Goal: Communication & Community: Answer question/provide support

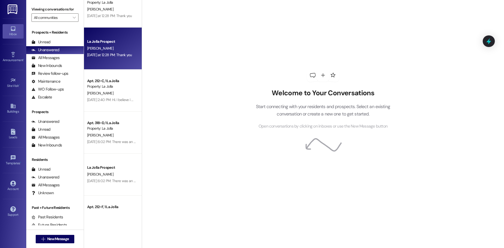
scroll to position [184, 0]
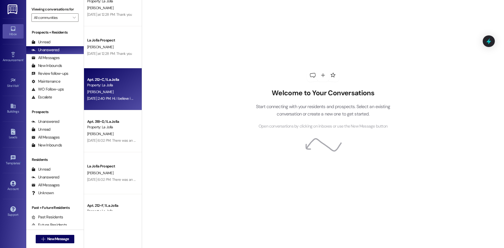
click at [118, 93] on div "[PERSON_NAME]" at bounding box center [112, 92] width 50 height 7
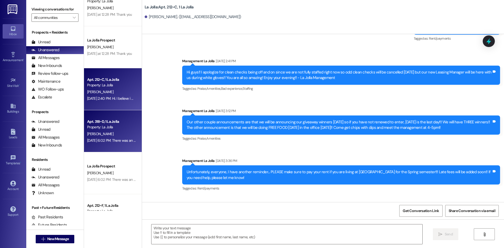
click at [117, 130] on div "Property: La Jolla" at bounding box center [111, 127] width 49 height 6
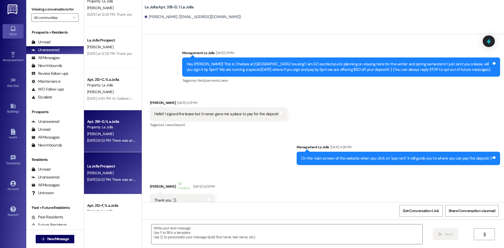
scroll to position [10179, 0]
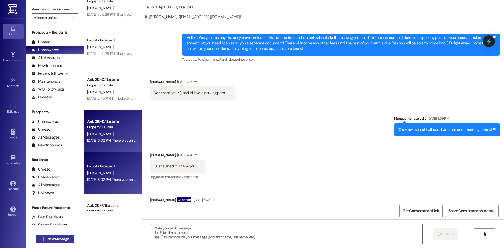
click at [64, 240] on span "New Message" at bounding box center [58, 239] width 22 height 6
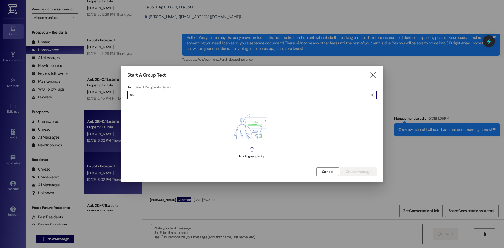
type input "A"
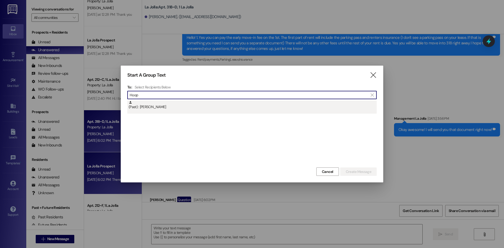
type input "Hoop"
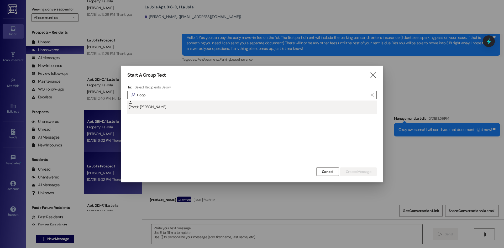
click at [149, 107] on div "(Past) : [PERSON_NAME]" at bounding box center [253, 105] width 248 height 9
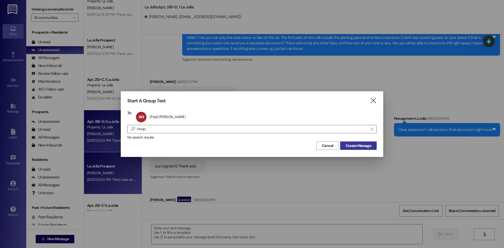
click at [360, 146] on span "Create Message" at bounding box center [358, 146] width 25 height 6
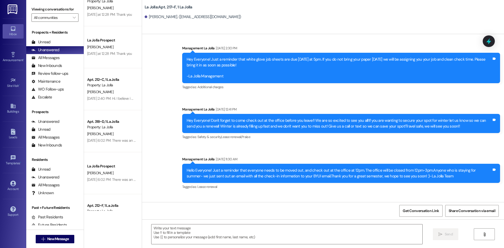
scroll to position [5243, 0]
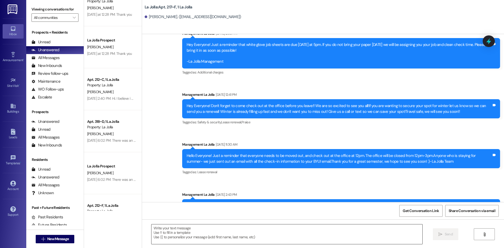
click at [274, 234] on textarea at bounding box center [286, 234] width 271 height 20
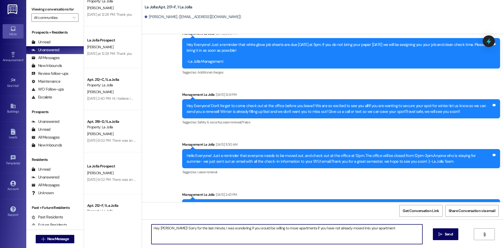
type textarea "Hey [PERSON_NAME]! Sorry for the last minute, I was wondering if you would be w…"
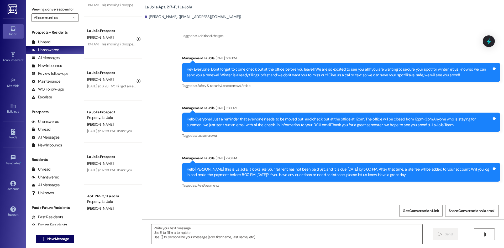
scroll to position [0, 0]
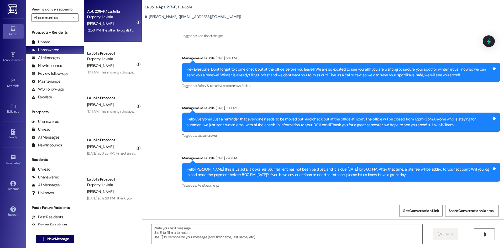
click at [95, 35] on div "Apt. 208~F, 1 La Jolla Property: La Jolla S. Calhoun 12:58 PM: the other two gi…" at bounding box center [113, 21] width 58 height 42
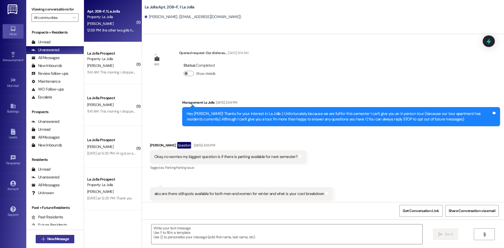
scroll to position [10863, 0]
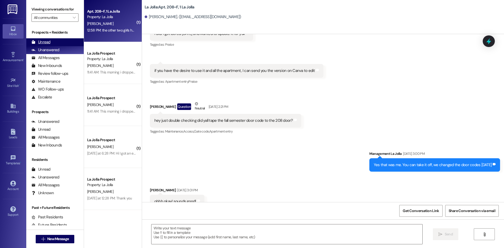
click at [39, 41] on div "Unread" at bounding box center [41, 42] width 19 height 6
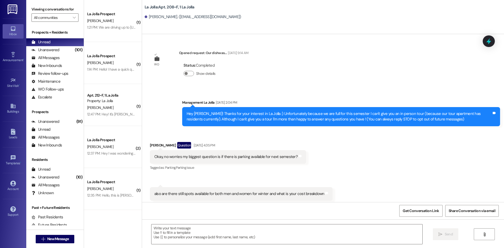
scroll to position [10886, 0]
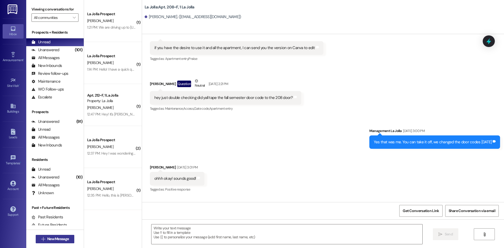
click at [49, 238] on span "New Message" at bounding box center [58, 239] width 22 height 6
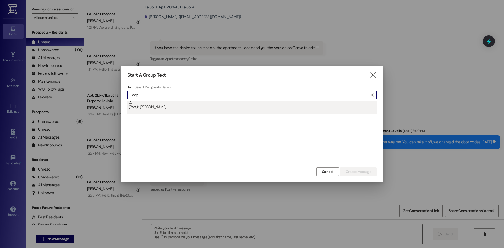
type input "Hoop"
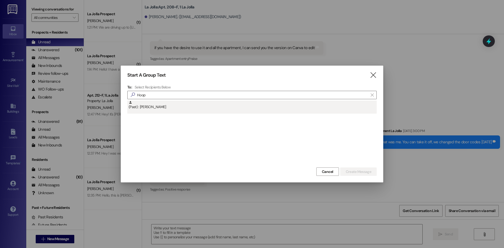
click at [174, 107] on div "(Past) : [PERSON_NAME]" at bounding box center [253, 105] width 248 height 9
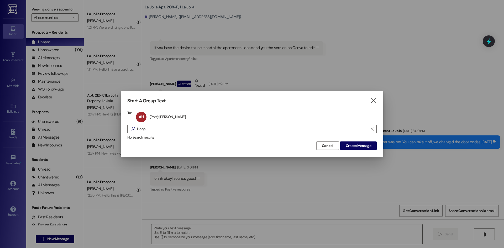
click at [361, 141] on div "Cancel Create Message" at bounding box center [251, 145] width 249 height 10
click at [360, 144] on span "Create Message" at bounding box center [358, 146] width 25 height 6
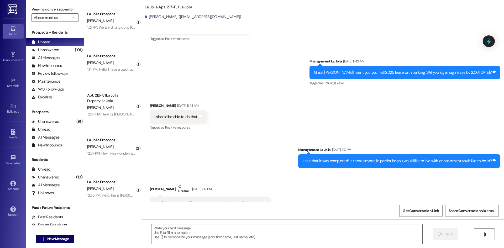
scroll to position [4527, 0]
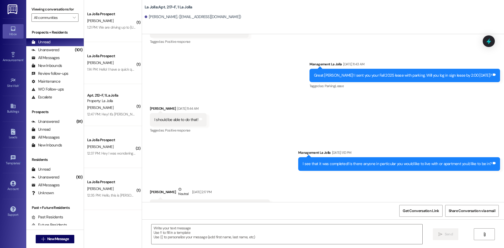
click at [416, 104] on div "Received via SMS Ana Hoopes Jun 10, 2025 at 11:44 AM I should be able to do tha…" at bounding box center [323, 116] width 362 height 44
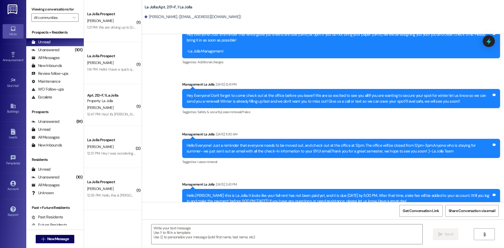
scroll to position [5279, 0]
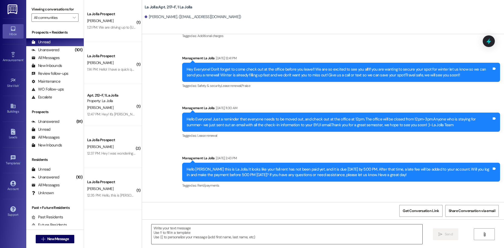
click at [229, 235] on textarea at bounding box center [286, 234] width 271 height 20
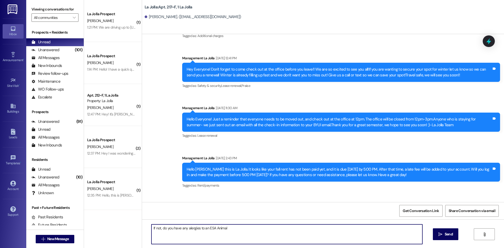
type textarea "If not, do you have any alergies to an ESA Animal?"
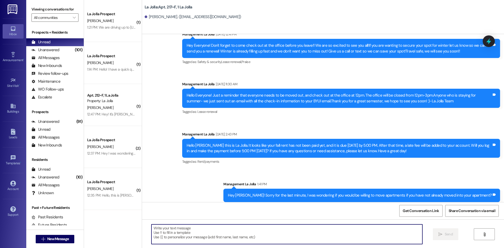
scroll to position [5316, 0]
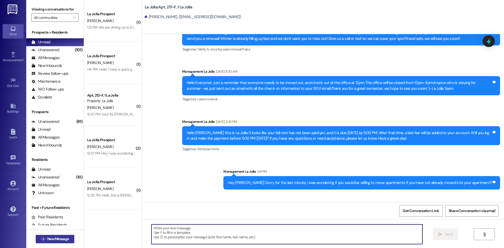
click at [65, 238] on span "New Message" at bounding box center [58, 239] width 22 height 6
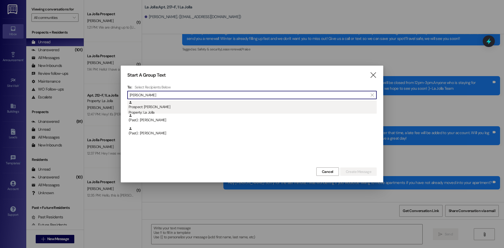
type input "Emma Br"
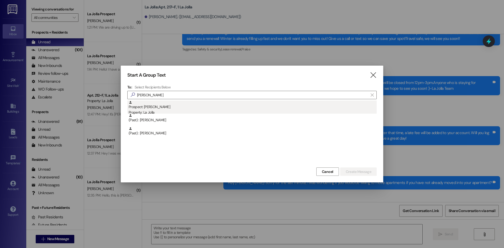
click at [170, 104] on div "Prospect: [PERSON_NAME] Property: La Jolla" at bounding box center [253, 108] width 248 height 15
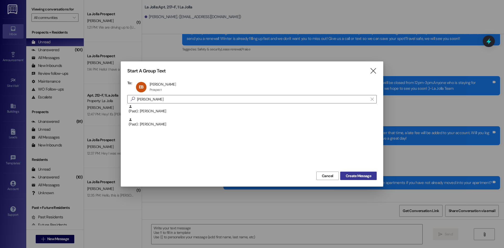
click at [368, 177] on span "Create Message" at bounding box center [358, 176] width 25 height 6
click at [353, 175] on span "Create Message" at bounding box center [358, 176] width 25 height 6
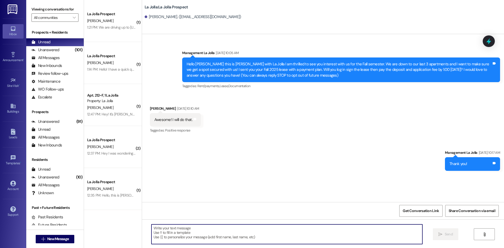
click at [308, 227] on textarea at bounding box center [286, 234] width 271 height 20
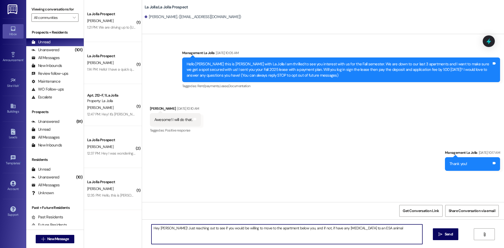
type textarea "Hey [PERSON_NAME]! Just reaching out to see if you would be willing to move to …"
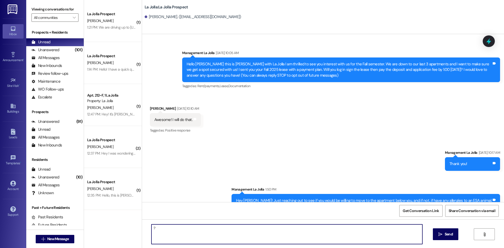
type textarea "?*"
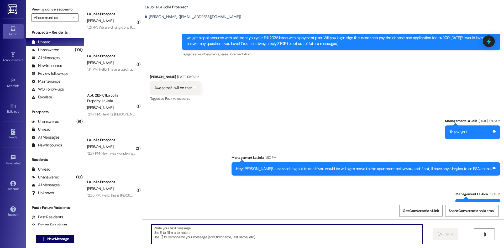
scroll to position [46, 0]
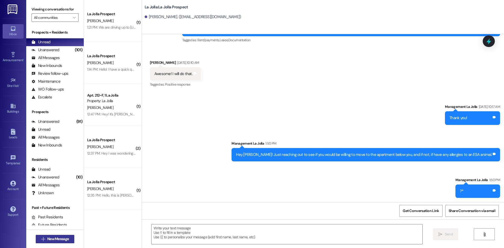
click at [64, 242] on span "New Message" at bounding box center [58, 239] width 22 height 6
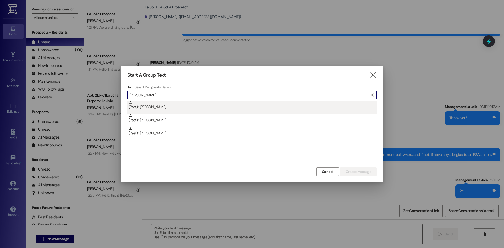
type input "Ana Hoo"
click at [186, 104] on div "(Past) : [PERSON_NAME]" at bounding box center [253, 105] width 248 height 9
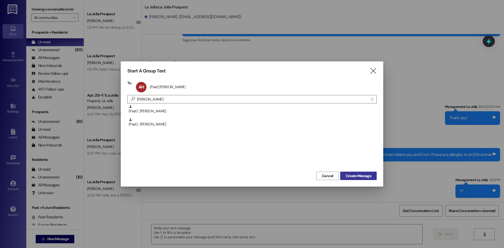
click at [373, 178] on button "Create Message" at bounding box center [358, 176] width 36 height 8
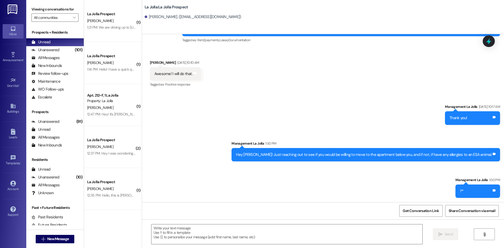
click at [360, 178] on div "Sent via SMS Management La Jolla Jun 18, 2025 at 10:17 AM Thank you! Tags and n…" at bounding box center [323, 147] width 362 height 110
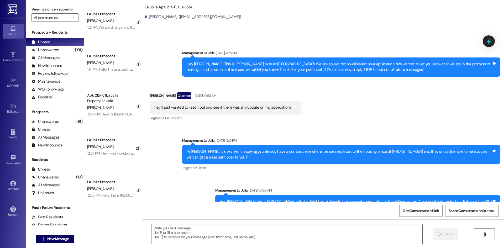
scroll to position [5316, 0]
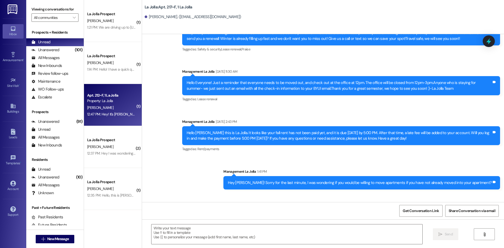
click at [115, 103] on div "Property: La Jolla" at bounding box center [111, 101] width 49 height 6
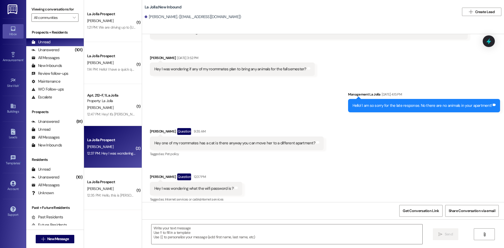
scroll to position [203, 0]
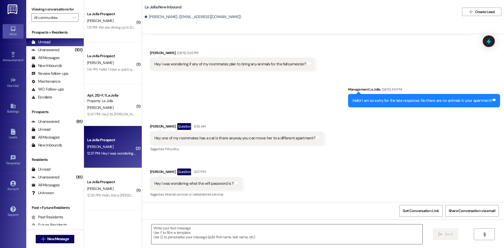
click at [223, 231] on textarea at bounding box center [286, 234] width 271 height 20
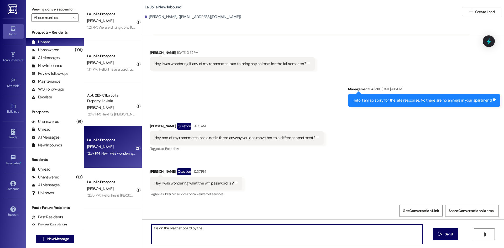
click at [213, 229] on textarea "It is on the magnet board by the" at bounding box center [286, 234] width 271 height 20
type textarea "It is on the magnet board by the bathroom"
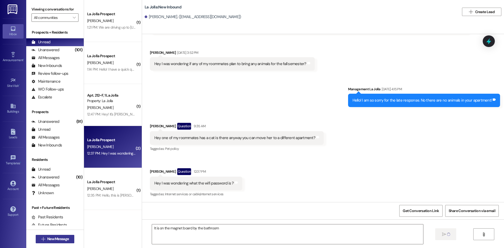
click at [58, 238] on span "New Message" at bounding box center [58, 239] width 22 height 6
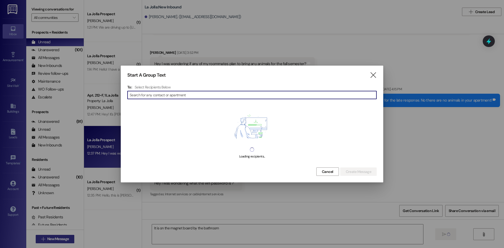
scroll to position [203, 0]
type input "[PERSON_NAME]"
type input "A"
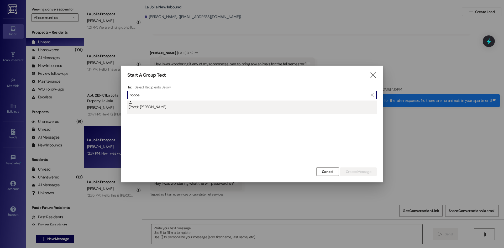
type input "hoope"
click at [142, 104] on div "(Past) : [PERSON_NAME]" at bounding box center [253, 105] width 248 height 9
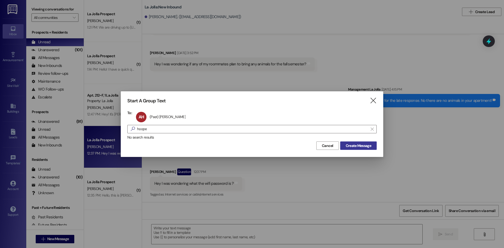
click at [347, 144] on span "Create Message" at bounding box center [358, 146] width 25 height 6
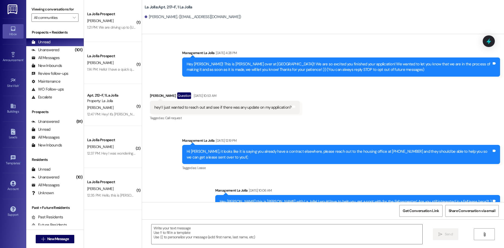
scroll to position [5316, 0]
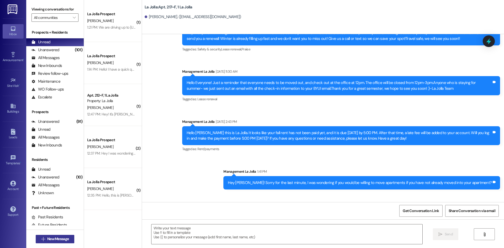
click at [66, 240] on span "New Message" at bounding box center [58, 239] width 22 height 6
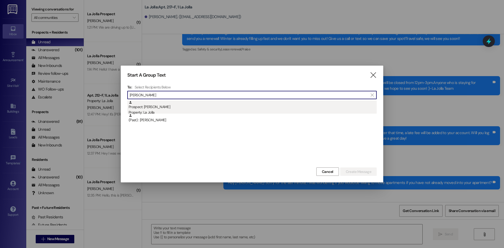
type input "Emma Bro"
click at [170, 108] on div "Prospect: [PERSON_NAME] Property: La Jolla" at bounding box center [253, 108] width 248 height 15
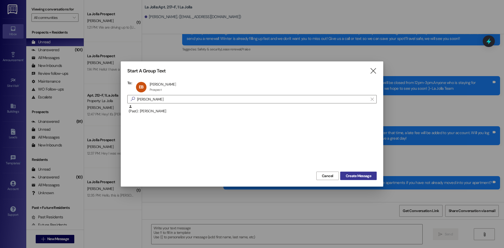
click at [367, 173] on span "Create Message" at bounding box center [358, 176] width 25 height 6
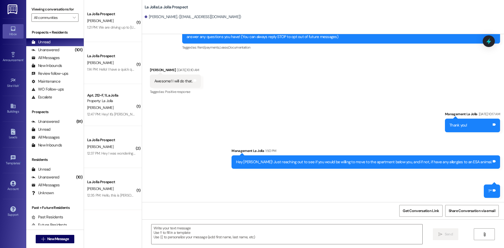
scroll to position [39, 0]
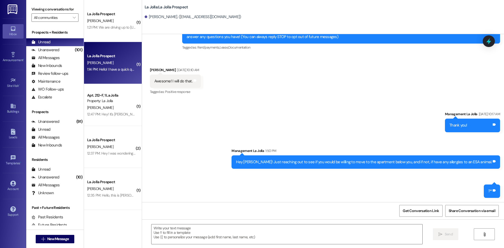
click at [112, 68] on div "1:14 PM: Hello! I have a quick question, I know that check in is from 9-5, but …" at bounding box center [371, 69] width 569 height 5
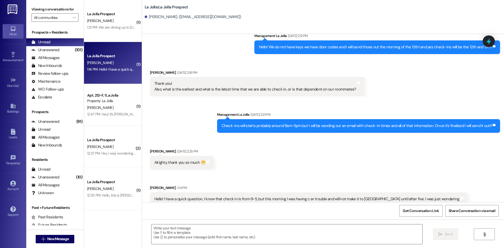
scroll to position [1468, 0]
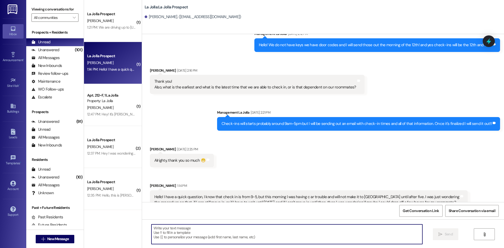
click at [227, 234] on textarea at bounding box center [286, 234] width 271 height 20
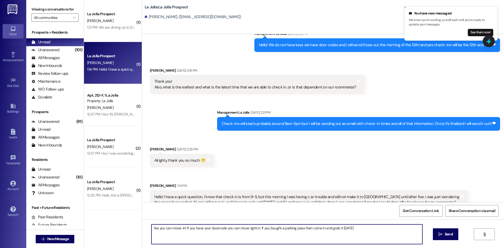
type textarea "Yes you can move-in! If you have your doorcode you can move right in. If you bo…"
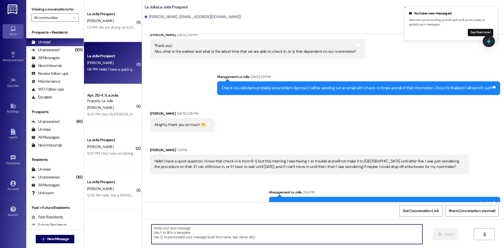
scroll to position [1505, 0]
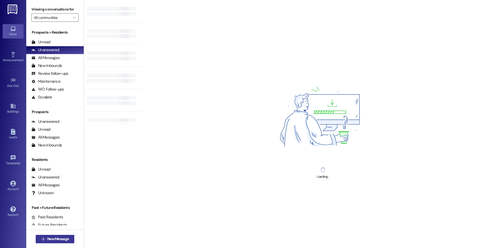
click at [63, 236] on span "New Message" at bounding box center [58, 239] width 22 height 6
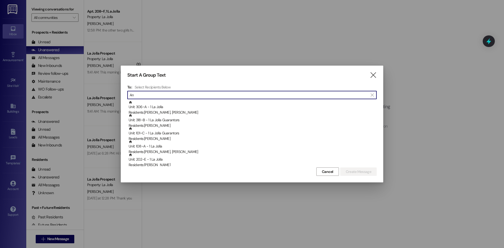
type input "A"
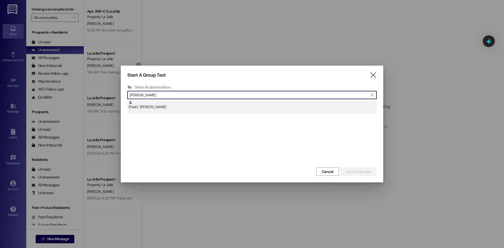
type input "[PERSON_NAME]"
click at [154, 104] on div "(Past) : [PERSON_NAME]" at bounding box center [253, 105] width 248 height 9
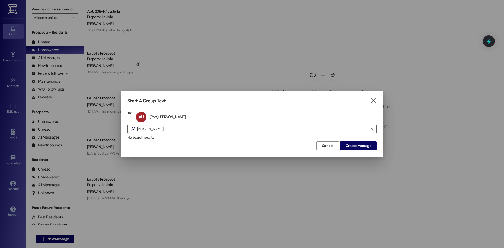
click at [348, 151] on div "Start A Group Text  To: AH (Past) [PERSON_NAME] (Past) [PERSON_NAME] click to …" at bounding box center [252, 123] width 263 height 65
click at [353, 147] on span "Create Message" at bounding box center [358, 146] width 25 height 6
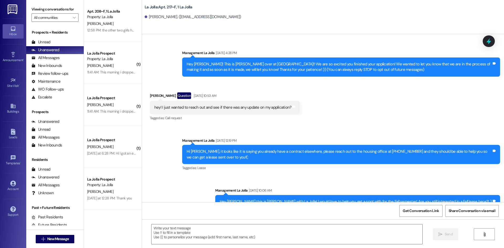
scroll to position [5360, 0]
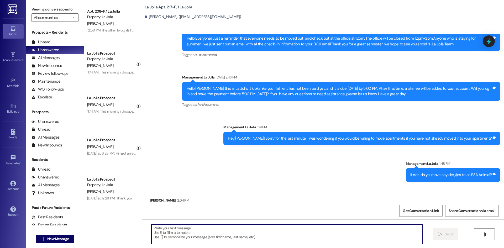
click at [223, 237] on textarea at bounding box center [286, 234] width 271 height 20
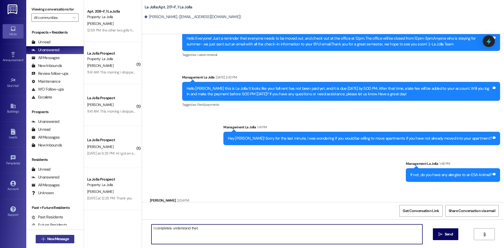
type textarea "I completely understand that."
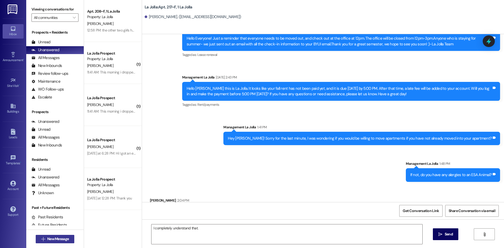
click at [63, 240] on span "New Message" at bounding box center [58, 239] width 22 height 6
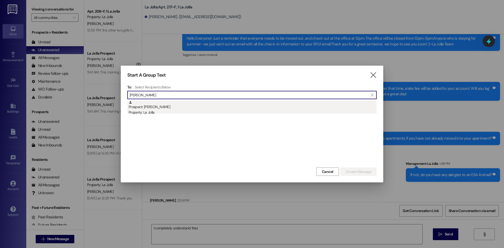
type input "[PERSON_NAME]"
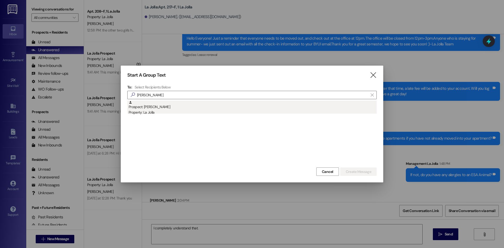
click at [128, 108] on div "Prospect: [PERSON_NAME] Property: La Jolla" at bounding box center [251, 107] width 249 height 13
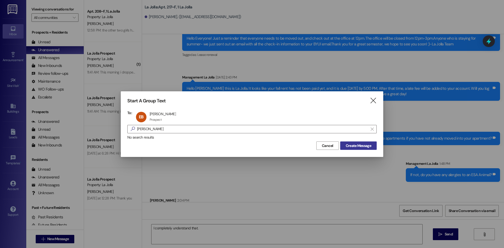
click at [349, 144] on span "Create Message" at bounding box center [358, 146] width 25 height 6
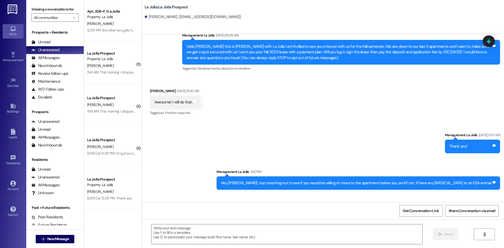
scroll to position [39, 0]
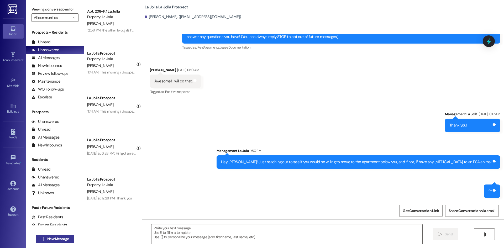
click at [65, 239] on span "New Message" at bounding box center [58, 239] width 22 height 6
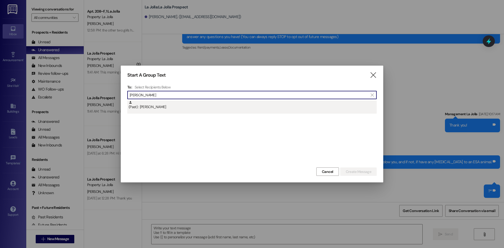
type input "[PERSON_NAME]"
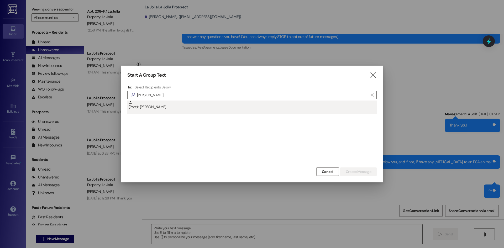
click at [146, 106] on div "(Past) : [PERSON_NAME]" at bounding box center [253, 105] width 248 height 9
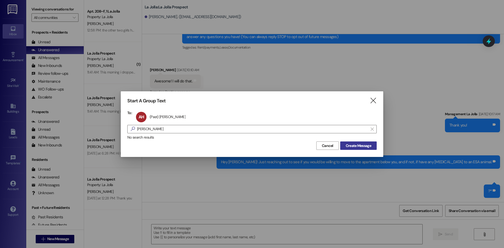
click at [364, 146] on span "Create Message" at bounding box center [358, 146] width 25 height 6
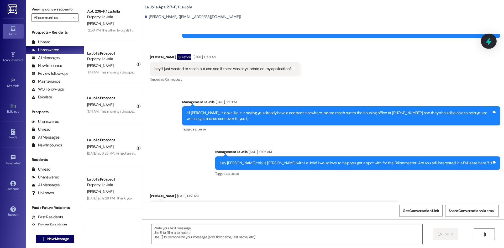
scroll to position [5360, 0]
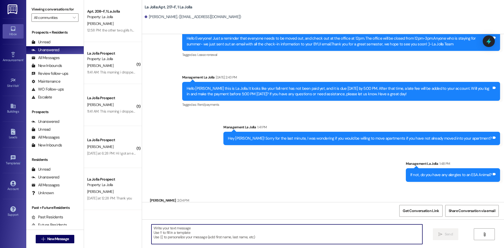
click at [263, 238] on textarea at bounding box center [286, 234] width 271 height 20
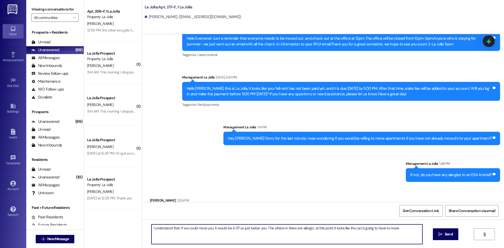
click at [261, 231] on textarea "I understand that. If we could move you, it would be in 117 so just below you. …" at bounding box center [286, 234] width 271 height 20
click at [263, 229] on textarea "I understand that. If we could move you, it would be in 117 so just below you. …" at bounding box center [286, 234] width 271 height 20
drag, startPoint x: 308, startPoint y: 228, endPoint x: 263, endPoint y: 228, distance: 45.4
click at [263, 228] on textarea "I understand that. If we could move you, it would be in 117 so just below 217. …" at bounding box center [286, 234] width 271 height 20
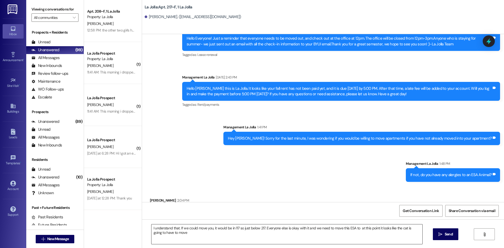
click at [193, 229] on textarea "I understand that. If we could move you, it would be in 117 so just below 217. …" at bounding box center [286, 234] width 271 height 20
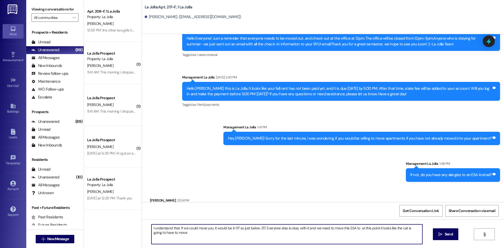
click at [192, 234] on textarea "I understand that. If we could move you, it would be in 117 so just below 217. …" at bounding box center [286, 234] width 271 height 20
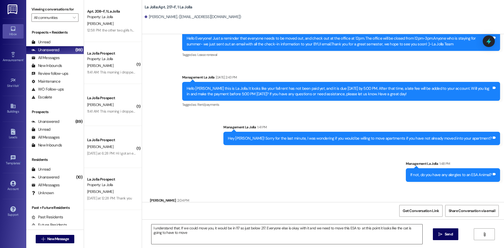
click at [176, 232] on textarea "I understand that. If we could move you, it would be in 117 so just below 217. …" at bounding box center [286, 234] width 271 height 20
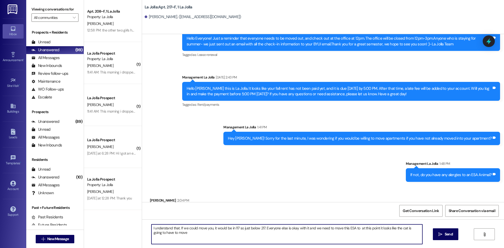
drag, startPoint x: 359, startPoint y: 228, endPoint x: 352, endPoint y: 229, distance: 6.3
click at [352, 229] on textarea "I understand that. If we could move you, it would be in 117 so just below 217. …" at bounding box center [286, 234] width 271 height 20
click at [206, 235] on textarea "I understand that. If we could move you, it would be in 117 so just below 217. …" at bounding box center [286, 234] width 271 height 20
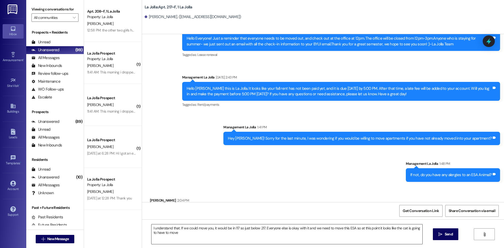
click at [184, 233] on textarea "I understand that. If we could move you, it would be in 117 so just below 217. …" at bounding box center [286, 234] width 271 height 20
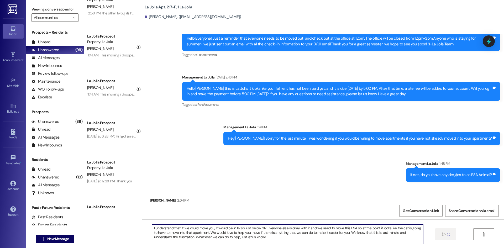
scroll to position [0, 0]
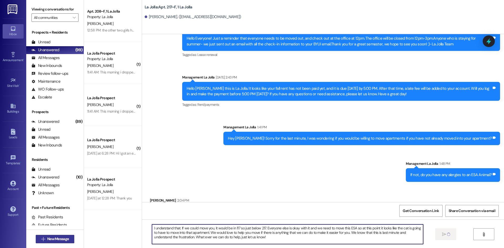
type textarea "I understand that. If we could move you, it would be in 117 so just below 217. …"
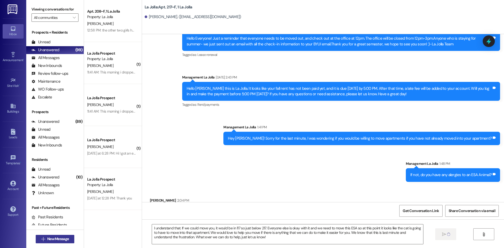
click at [55, 238] on span "New Message" at bounding box center [58, 239] width 22 height 6
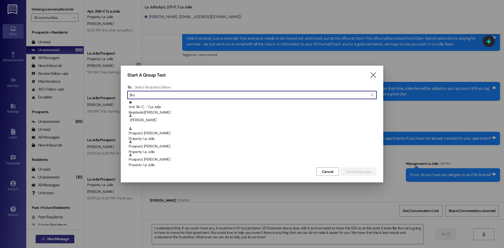
type input "Brow"
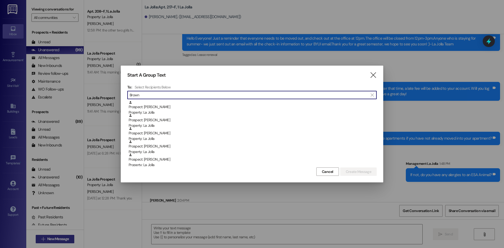
scroll to position [5360, 0]
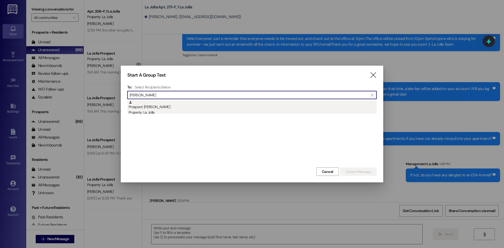
type input "[PERSON_NAME]"
click at [207, 106] on div "Prospect: [PERSON_NAME] Property: La Jolla" at bounding box center [253, 108] width 248 height 15
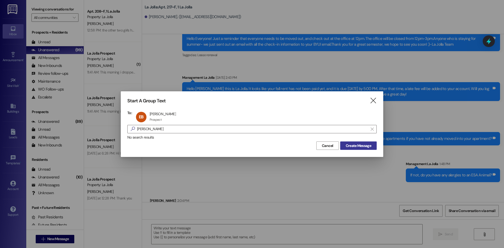
click at [371, 145] on span "Create Message" at bounding box center [358, 146] width 25 height 6
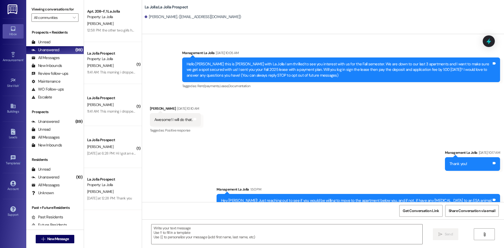
scroll to position [39, 0]
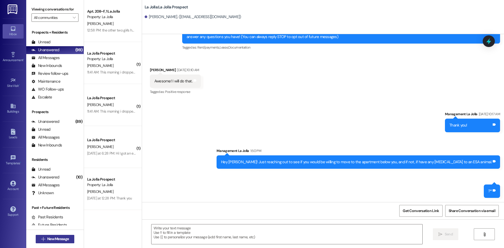
click at [55, 239] on span "New Message" at bounding box center [58, 239] width 22 height 6
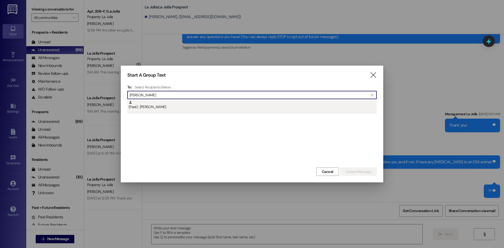
type input "[PERSON_NAME]"
click at [162, 107] on div "(Past) : [PERSON_NAME]" at bounding box center [253, 105] width 248 height 9
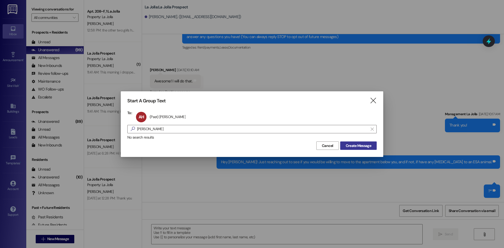
click at [345, 144] on span "Create Message" at bounding box center [359, 146] width 28 height 6
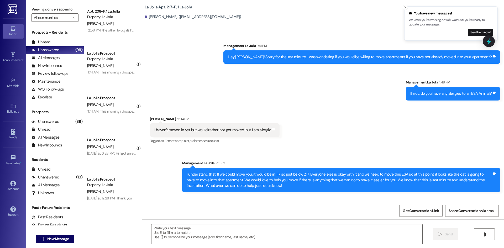
scroll to position [5445, 0]
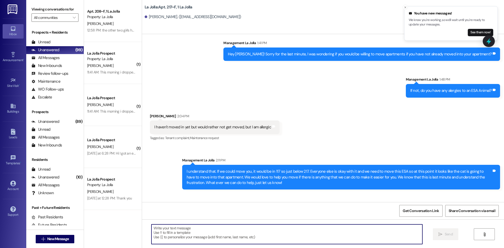
click at [234, 227] on textarea at bounding box center [286, 234] width 271 height 20
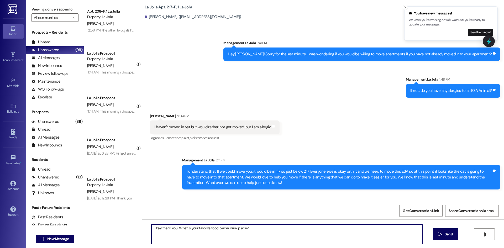
type textarea "Okay thank you! What is your favorite food place/ drink place?"
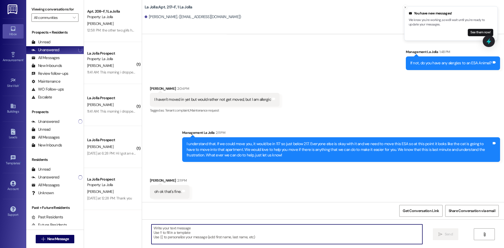
scroll to position [5481, 0]
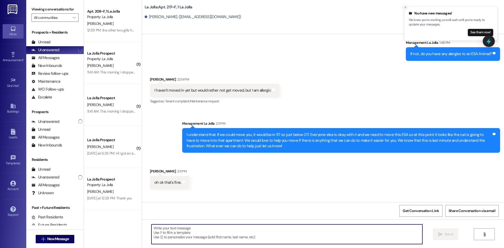
click at [406, 7] on line "Close toast" at bounding box center [406, 8] width 2 height 2
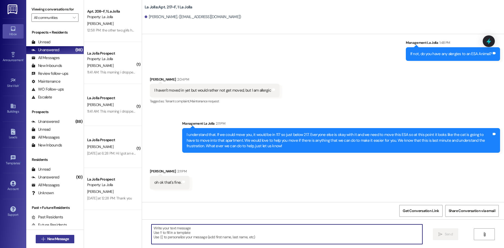
click at [61, 238] on span "New Message" at bounding box center [58, 239] width 22 height 6
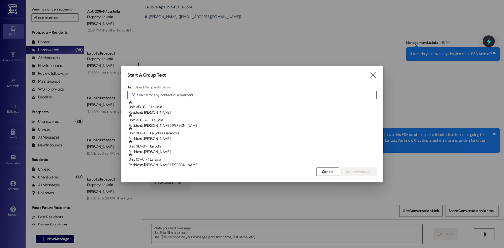
click at [378, 74] on div "Start A Group Text  To: Select Recipients Below  Unit: 310~C - 1 La Jolla Res…" at bounding box center [252, 124] width 263 height 117
click at [373, 74] on icon "" at bounding box center [373, 75] width 7 height 6
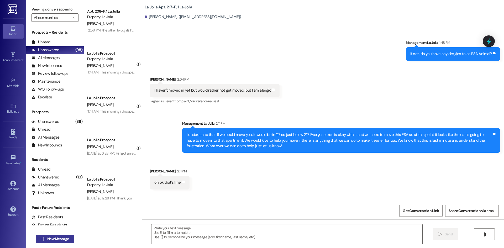
click at [47, 240] on span "New Message" at bounding box center [58, 239] width 22 height 6
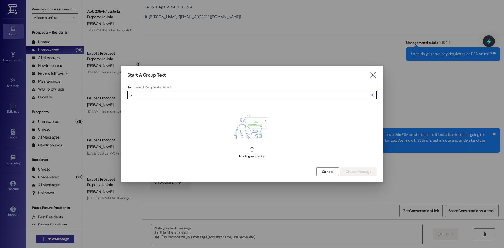
type input "S"
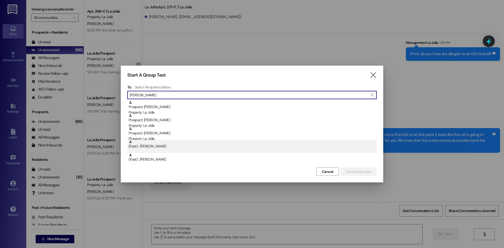
type input "[PERSON_NAME]"
click at [185, 146] on div "(Past) : [PERSON_NAME]" at bounding box center [253, 144] width 248 height 9
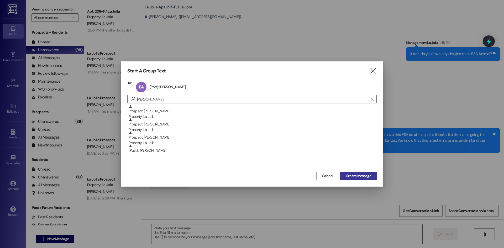
click at [357, 175] on span "Create Message" at bounding box center [358, 176] width 25 height 6
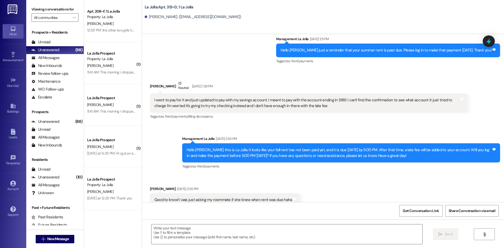
scroll to position [6597, 0]
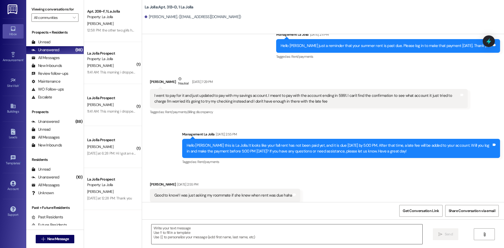
click at [233, 231] on textarea at bounding box center [286, 234] width 271 height 20
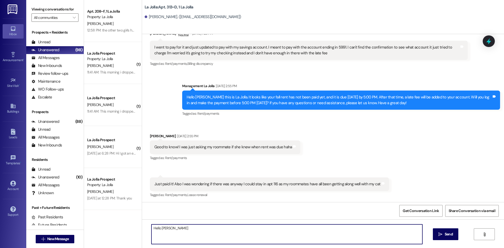
scroll to position [6694, 0]
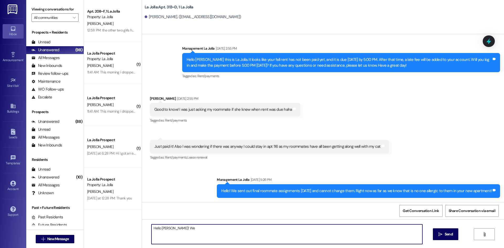
click at [194, 226] on textarea "Hello [PERSON_NAME]! We" at bounding box center [286, 234] width 271 height 20
type textarea "Hello [PERSON_NAME]! We are going to be moving you into 217! So just right abov…"
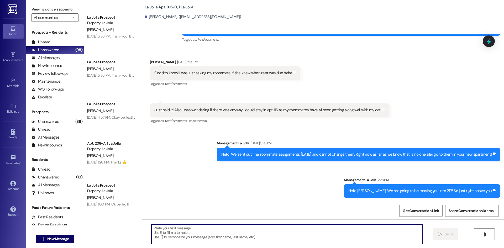
scroll to position [656, 0]
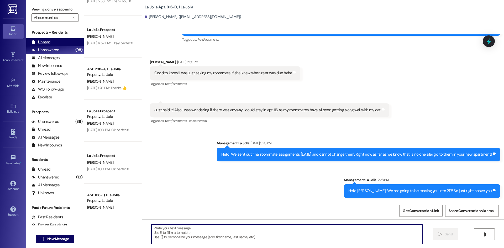
click at [41, 40] on div "Unread" at bounding box center [41, 42] width 19 height 6
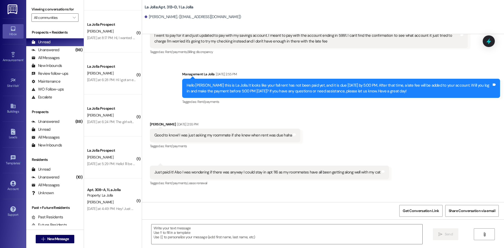
scroll to position [671, 0]
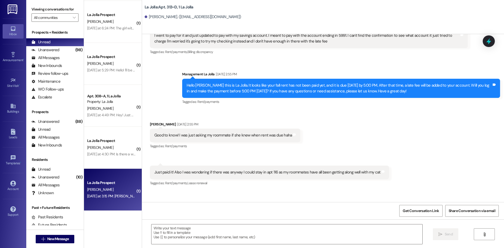
click at [117, 194] on div "[DATE] at 3:15 PM: [PERSON_NAME] thanks [DATE] at 3:15 PM: [PERSON_NAME] thanks" at bounding box center [119, 196] width 65 height 5
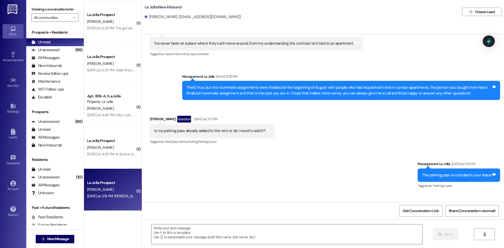
scroll to position [1557, 0]
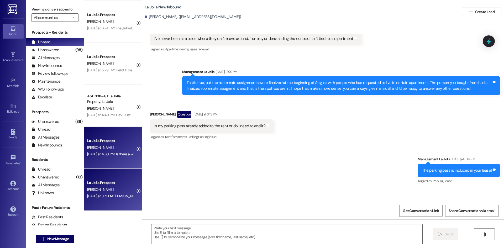
click at [124, 152] on div "[DATE] at 4:30 PM: Is there a way how I could pay off the remainder of my rent …" at bounding box center [177, 154] width 180 height 5
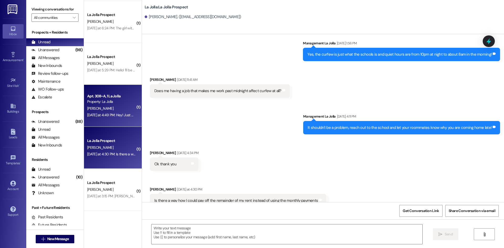
scroll to position [1186, 0]
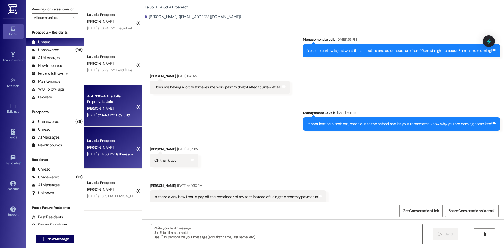
click at [111, 115] on div "[DATE] at 4:49 PM: Hey! Just wanted to check in, were you able to get the stora…" at bounding box center [154, 115] width 135 height 5
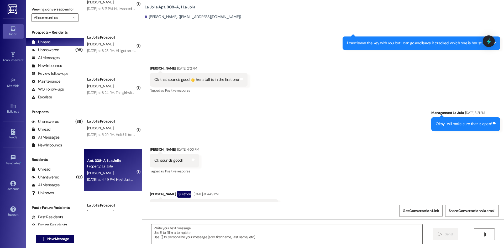
scroll to position [566, 0]
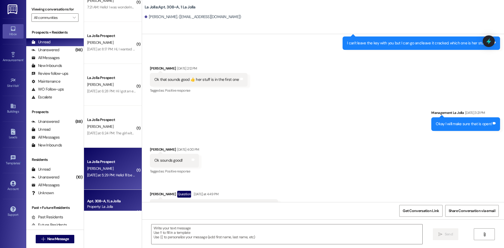
click at [102, 164] on div "La Jolla Prospect" at bounding box center [111, 162] width 49 height 6
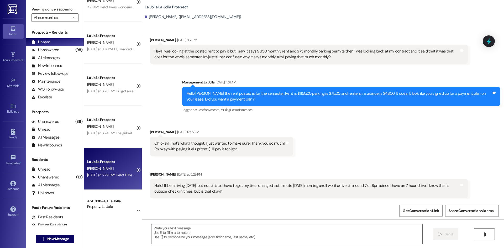
scroll to position [1417, 0]
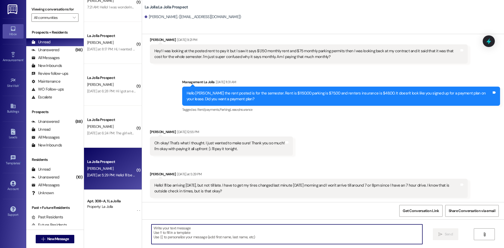
click at [286, 229] on textarea at bounding box center [286, 234] width 271 height 20
type textarea "Yes! If you have your door code you are good to move in!"
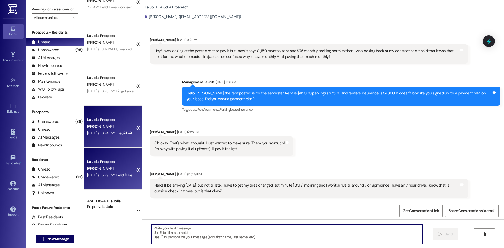
scroll to position [1417, 0]
click at [111, 114] on div "La Jolla Prospect [PERSON_NAME] [DATE] at 6:24 PM: The girl with the cats name …" at bounding box center [113, 127] width 58 height 42
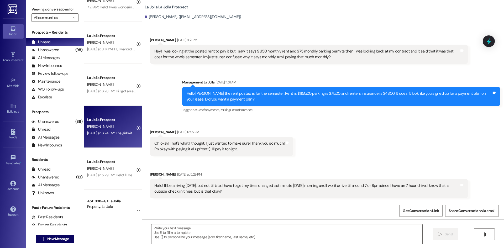
scroll to position [1199, 0]
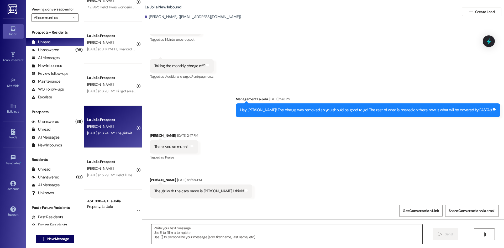
click at [236, 231] on textarea at bounding box center [286, 234] width 271 height 20
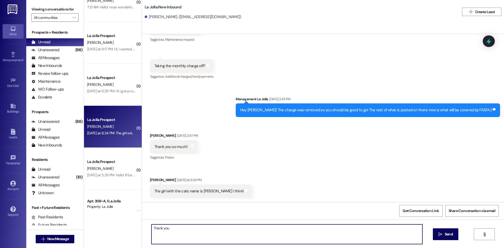
type textarea "Thank you!"
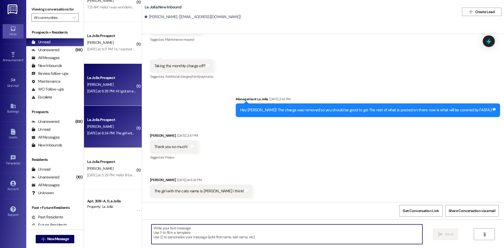
click at [105, 90] on div "[DATE] at 6:28 PM: Hi I got an ema from school about having a contract for wint…" at bounding box center [174, 91] width 174 height 5
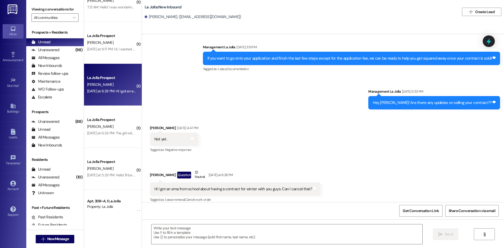
scroll to position [503, 0]
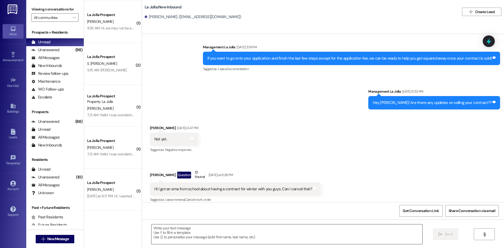
click at [265, 232] on textarea at bounding box center [286, 234] width 271 height 20
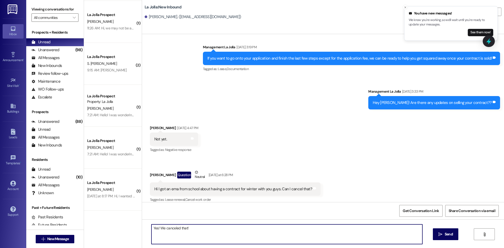
type textarea "Yes! We canceled that!"
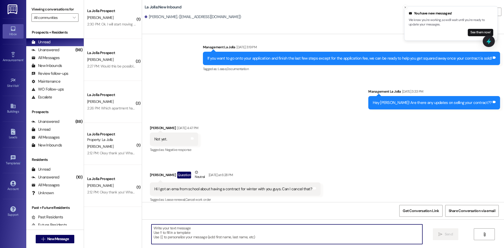
scroll to position [0, 0]
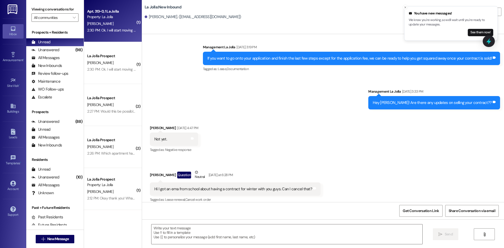
click at [103, 30] on div "2:30 PM: Ok. I will start moving then 2:30 PM: Ok. I will start moving then" at bounding box center [113, 30] width 53 height 5
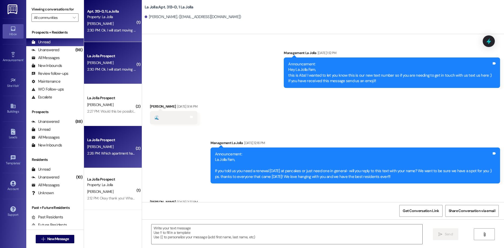
click at [113, 155] on div "2:26 PM: Which apartment has the ESA animal? 2:26 PM: Which apartment has the E…" at bounding box center [123, 153] width 72 height 5
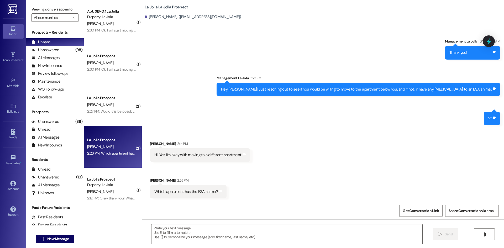
scroll to position [112, 0]
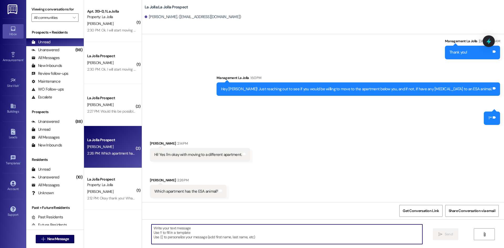
click at [219, 232] on textarea at bounding box center [286, 234] width 271 height 20
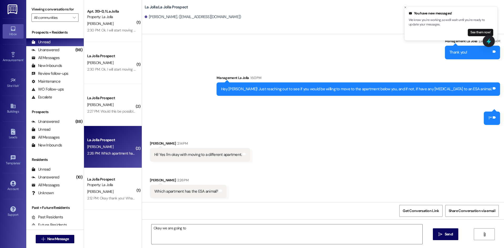
scroll to position [112, 0]
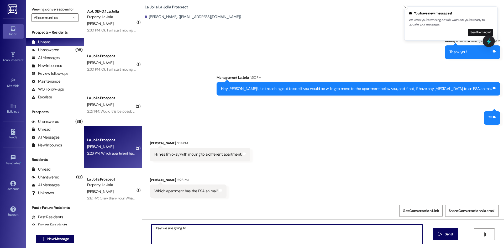
click at [209, 228] on textarea "Okay we are going to" at bounding box center [286, 234] width 271 height 20
click at [405, 7] on icon "Close toast" at bounding box center [405, 7] width 3 height 3
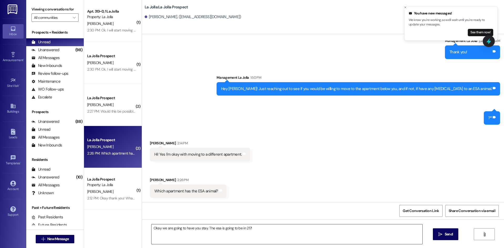
click at [255, 227] on textarea "Okay we are going to have you stay. The esa is going to be in 217!" at bounding box center [286, 234] width 271 height 20
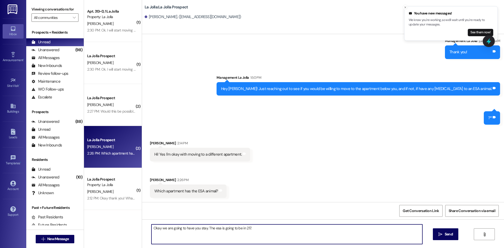
type textarea "Okay we are going to have you stay. The esa is going to be in 217."
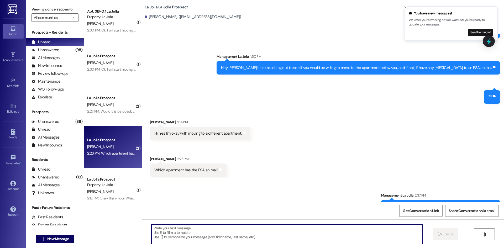
scroll to position [149, 0]
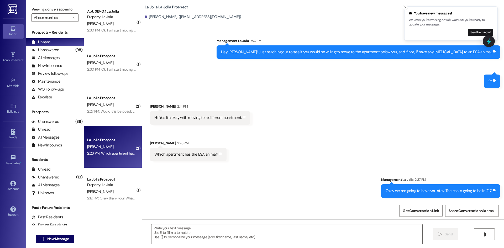
click at [119, 25] on div "[PERSON_NAME]" at bounding box center [112, 23] width 50 height 7
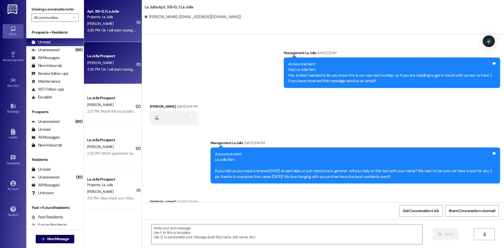
scroll to position [6812, 0]
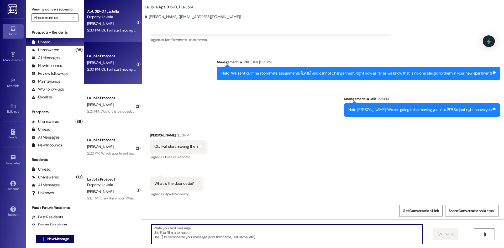
click at [385, 232] on textarea at bounding box center [286, 234] width 271 height 20
type textarea "Y"
type textarea "Awesome, it is 5509"
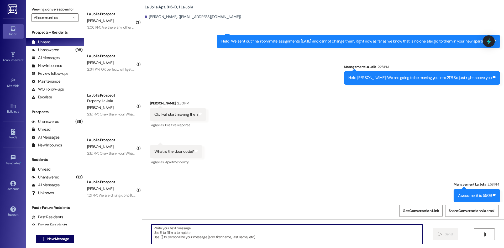
scroll to position [6849, 0]
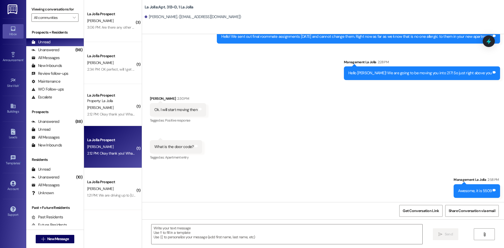
click at [113, 141] on div "La Jolla Prospect" at bounding box center [111, 140] width 49 height 6
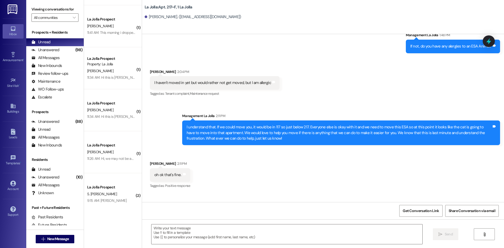
scroll to position [419, 0]
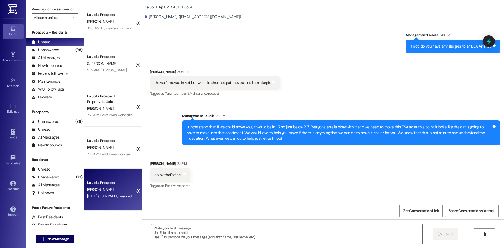
click at [118, 181] on div "La Jolla Prospect" at bounding box center [111, 183] width 49 height 6
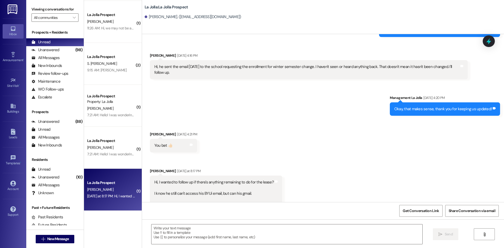
scroll to position [561, 0]
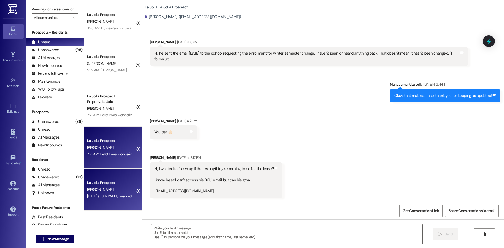
click at [103, 150] on div "[PERSON_NAME]" at bounding box center [112, 147] width 50 height 7
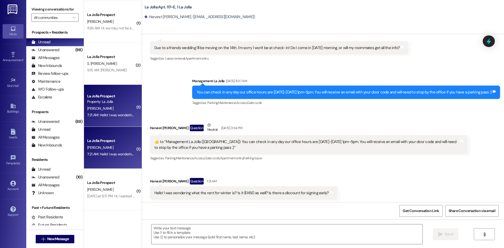
scroll to position [1676, 0]
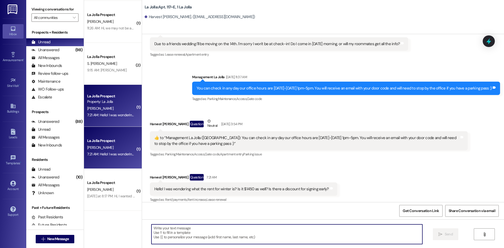
click at [206, 239] on textarea at bounding box center [286, 234] width 271 height 20
type textarea "W"
type textarea "C"
type textarea "Come talk with us [DATE] or next week!"
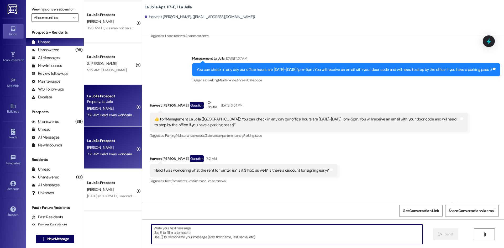
scroll to position [1713, 0]
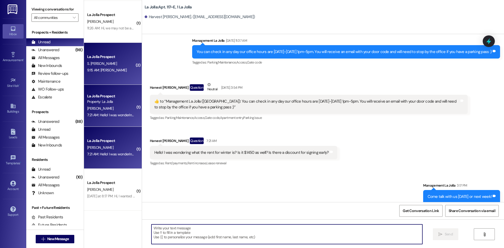
click at [125, 65] on div "S. [PERSON_NAME]" at bounding box center [112, 63] width 50 height 7
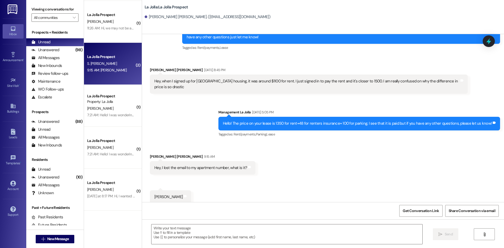
scroll to position [396, 0]
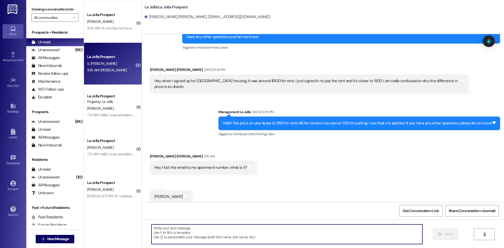
click at [266, 227] on textarea at bounding box center [286, 234] width 271 height 20
click at [234, 224] on textarea "You are in 307!" at bounding box center [286, 234] width 271 height 20
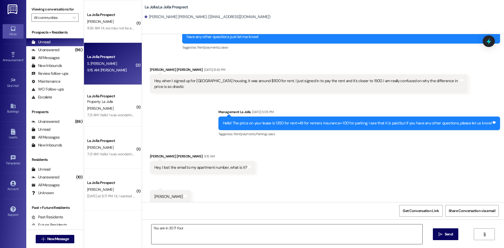
click at [231, 233] on textarea "You are in 307! Your" at bounding box center [286, 234] width 271 height 20
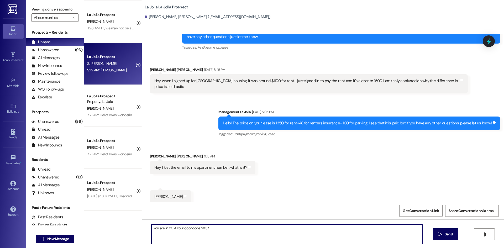
click at [223, 225] on textarea "You are in 307! Your door code 2837" at bounding box center [286, 234] width 271 height 20
click at [197, 228] on textarea "You are in 307! Your door code 2837" at bounding box center [286, 234] width 271 height 20
click at [213, 230] on textarea "You are in 307! Your door code is 2837" at bounding box center [286, 234] width 271 height 20
type textarea "You are in 307! Your door code is 2837!"
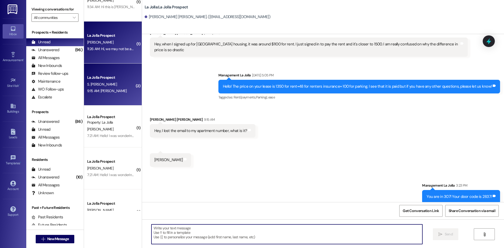
scroll to position [367, 0]
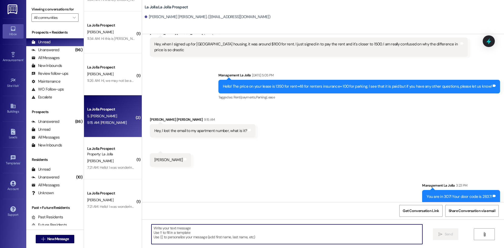
click at [104, 80] on div "11:26 AM: Hi, we may not be able to make it to the 5 pm check in. Can my daught…" at bounding box center [199, 80] width 225 height 5
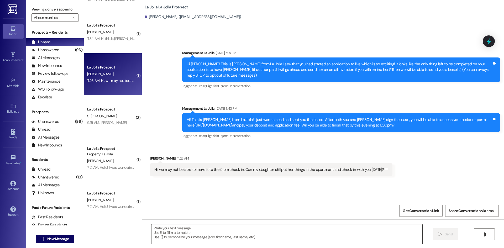
click at [227, 234] on textarea at bounding box center [286, 234] width 271 height 20
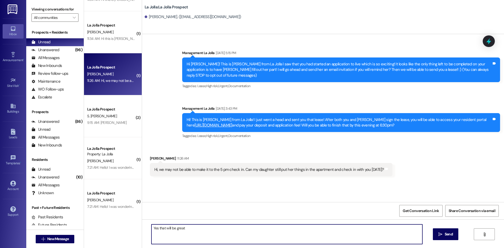
type textarea "Yes that will be great!"
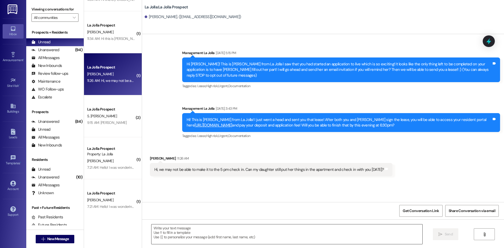
drag, startPoint x: 285, startPoint y: 234, endPoint x: 282, endPoint y: 232, distance: 3.8
click at [285, 234] on textarea at bounding box center [286, 234] width 271 height 20
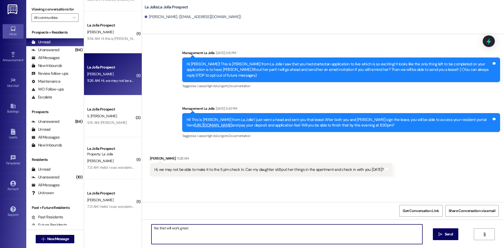
type textarea "Yes that will work great!"
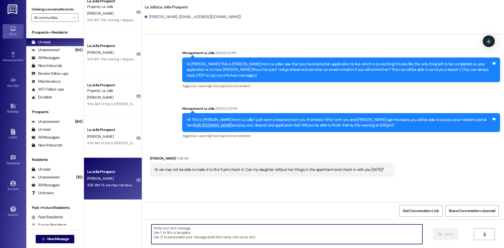
scroll to position [263, 0]
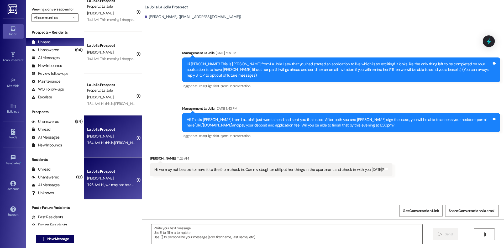
click at [120, 140] on div "11:34 AM: Hi this is [PERSON_NAME]! I got the email with my door code! I'm on m…" at bounding box center [280, 142] width 386 height 5
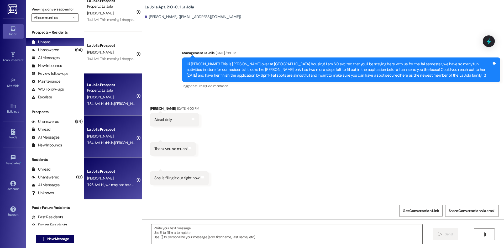
scroll to position [1611, 0]
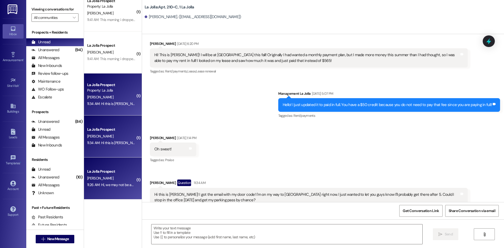
click at [120, 169] on div "La Jolla Prospect" at bounding box center [111, 172] width 49 height 6
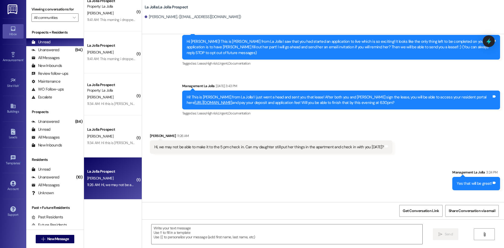
scroll to position [44, 0]
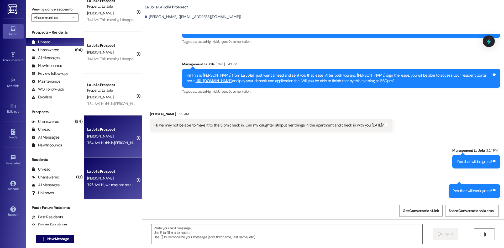
click at [115, 137] on div "[PERSON_NAME]" at bounding box center [112, 136] width 50 height 7
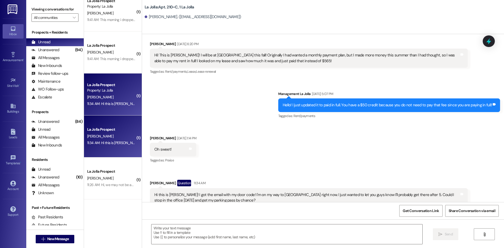
scroll to position [1611, 0]
click at [247, 237] on textarea at bounding box center [286, 234] width 271 height 20
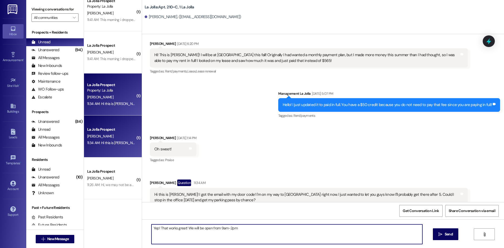
type textarea "Yep! That works great! We will be open from 9am-2pm!"
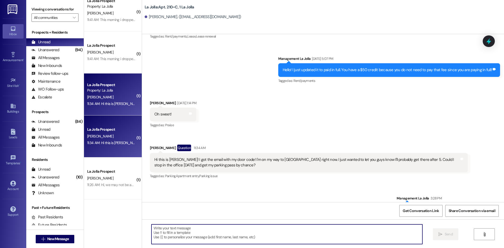
scroll to position [1647, 0]
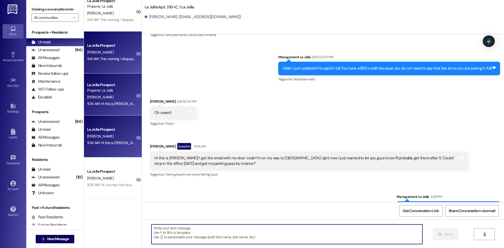
click at [106, 50] on div "[PERSON_NAME]" at bounding box center [112, 52] width 50 height 7
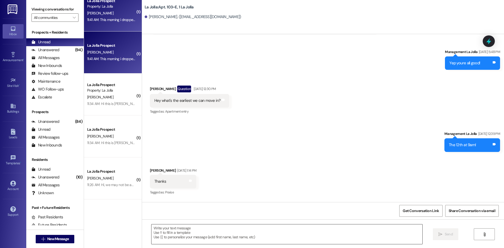
scroll to position [7267, 0]
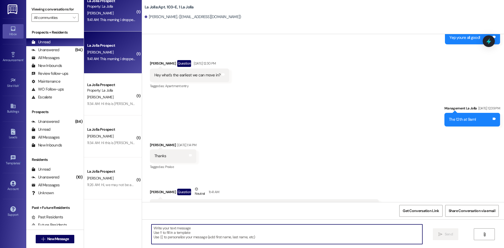
click at [224, 233] on textarea at bounding box center [286, 234] width 271 height 20
click at [227, 229] on textarea "Yes you can pick it up [DATE] or [DATE]! But" at bounding box center [286, 234] width 271 height 20
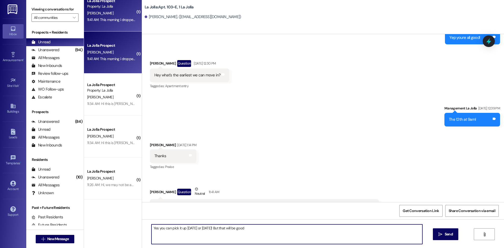
type textarea "Yes you can pick it up [DATE] or [DATE]! But that will be good!"
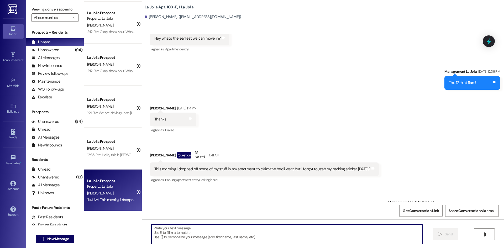
scroll to position [79, 0]
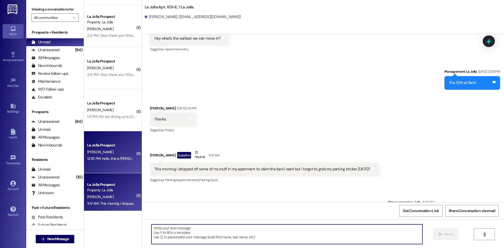
click at [108, 145] on div "La Jolla Prospect" at bounding box center [111, 146] width 49 height 6
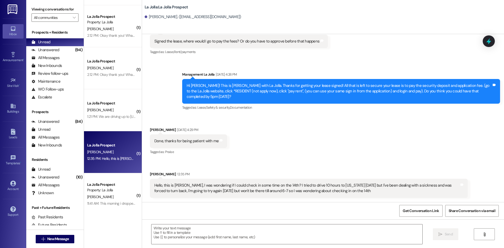
scroll to position [487, 0]
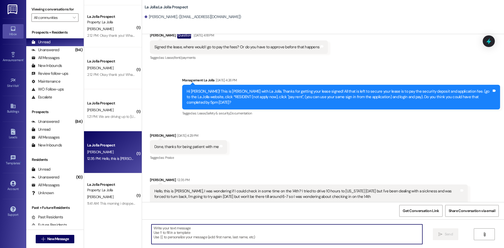
click at [238, 232] on textarea at bounding box center [286, 234] width 271 height 20
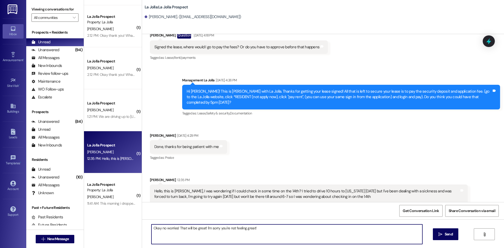
type textarea "Okay no worries! That will be great! I'm sorry you're not feeling great!"
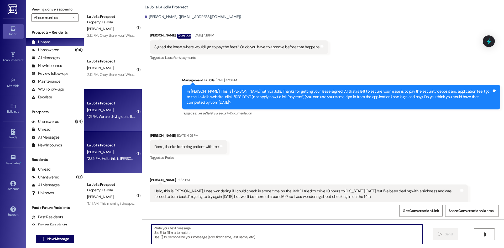
click at [111, 112] on div "[PERSON_NAME]" at bounding box center [112, 110] width 50 height 7
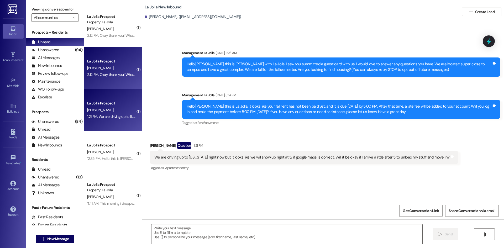
click at [119, 67] on div "[PERSON_NAME]" at bounding box center [112, 68] width 50 height 7
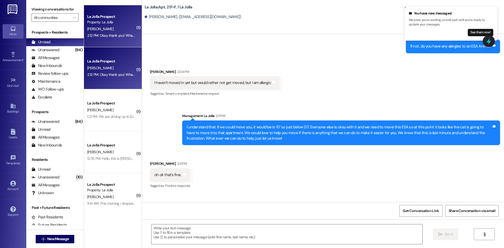
scroll to position [0, 0]
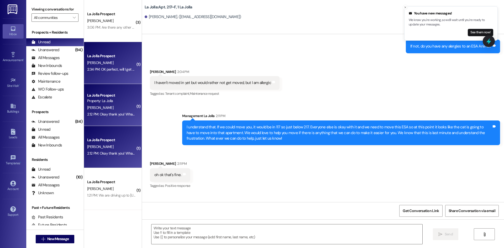
click at [109, 72] on div "2:34 PM: OK perfect, will I get my parking pass [DATE] then? 2:34 PM: OK perfec…" at bounding box center [112, 69] width 50 height 7
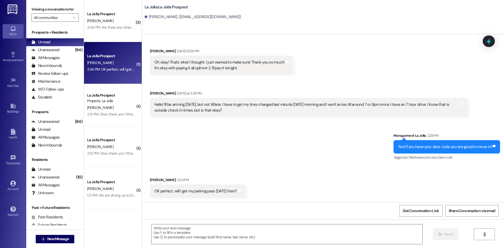
scroll to position [1498, 0]
click at [192, 235] on textarea at bounding box center [286, 234] width 271 height 20
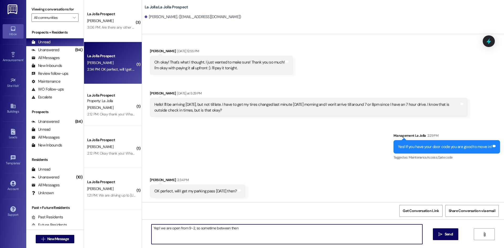
type textarea "Yep! we are open from 9-2, so sometime between then!"
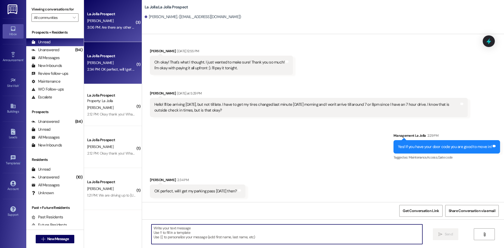
click at [112, 11] on div "La Jolla Prospect" at bounding box center [111, 14] width 49 height 6
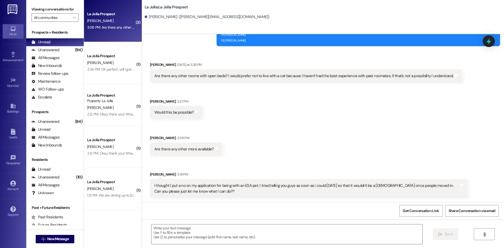
scroll to position [367, 0]
click at [185, 229] on textarea at bounding box center [286, 234] width 271 height 20
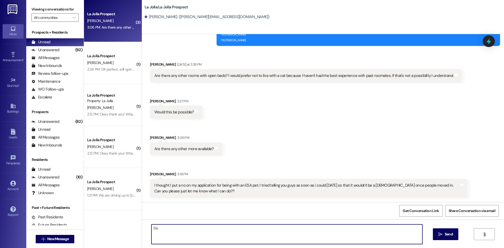
type textarea "D"
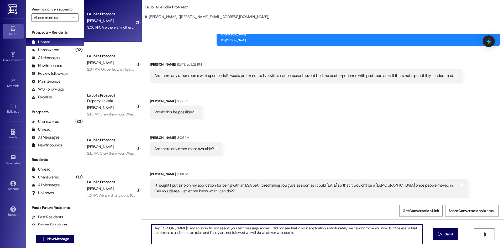
drag, startPoint x: 387, startPoint y: 228, endPoint x: 381, endPoint y: 228, distance: 5.3
click at [381, 228] on textarea "Hey [PERSON_NAME]! I am so sorry for not seeing your text message sooner, I did…" at bounding box center [286, 234] width 271 height 20
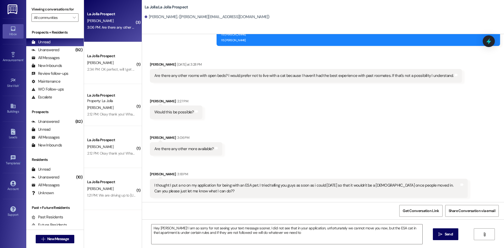
click at [389, 108] on div "Received via SMS [PERSON_NAME] [DATE] at 3:28 PM Are there any other rooms with…" at bounding box center [323, 126] width 362 height 152
click at [299, 232] on textarea "Hey [PERSON_NAME]! I am so sorry for not seeing your text message sooner, I did…" at bounding box center [286, 234] width 271 height 20
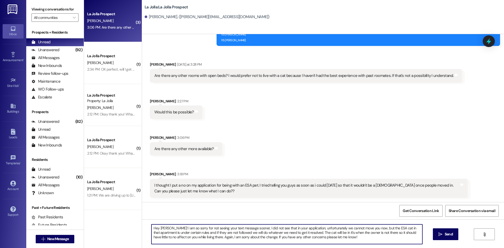
click at [342, 233] on textarea "Hey [PERSON_NAME]! I am so sorry for not seeing your text message sooner, I did…" at bounding box center [286, 234] width 271 height 20
type textarea "Hey [PERSON_NAME]! I am so sorry for not seeing your text message sooner, I did…"
click at [440, 234] on icon "" at bounding box center [440, 234] width 4 height 4
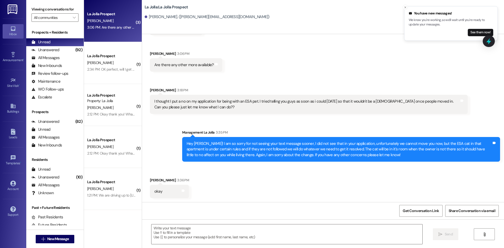
scroll to position [451, 0]
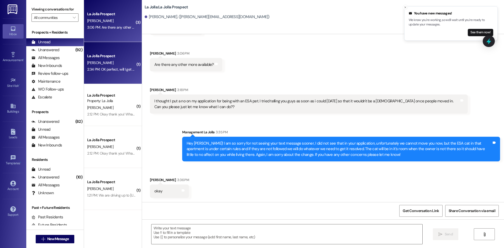
click at [110, 70] on div "2:34 PM: OK perfect, will I get my parking pass [DATE] then? 2:34 PM: OK perfec…" at bounding box center [132, 69] width 90 height 5
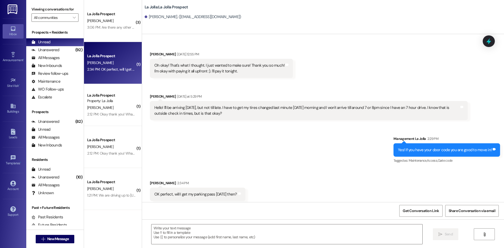
scroll to position [1498, 0]
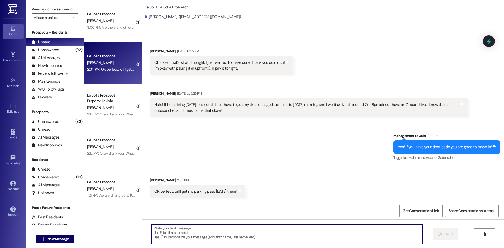
click at [196, 229] on textarea at bounding box center [286, 234] width 271 height 20
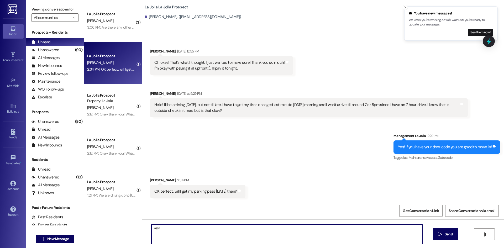
click at [166, 227] on textarea "Yes!" at bounding box center [286, 234] width 271 height 20
type textarea "Yes! we are open from 9am-5pm!"
click at [221, 236] on textarea at bounding box center [286, 234] width 271 height 20
type textarea "9am-2pm*"
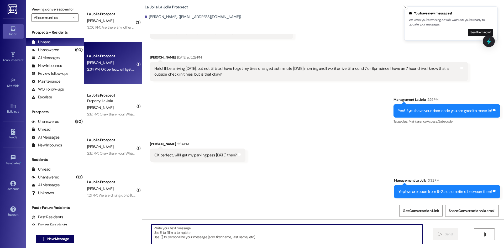
scroll to position [1608, 0]
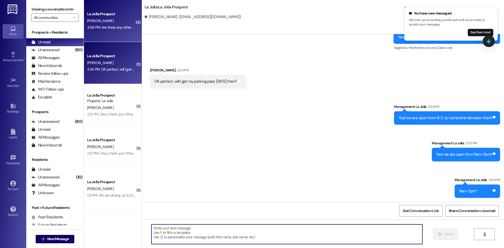
click at [103, 30] on div "3:06 PM: Are there any other more available? 3:06 PM: Are there any other more …" at bounding box center [112, 27] width 50 height 7
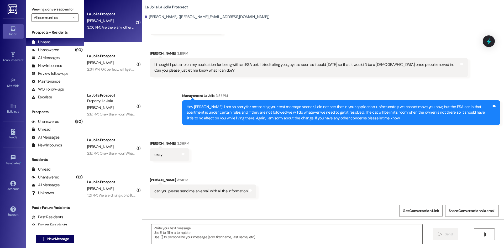
scroll to position [488, 0]
click at [242, 236] on textarea at bounding box center [286, 234] width 271 height 20
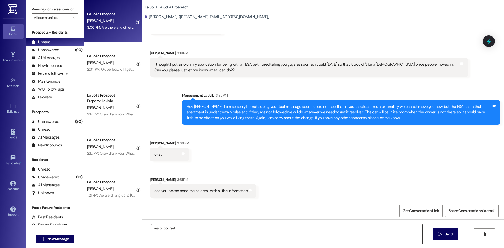
click at [206, 231] on textarea "Yes of course!" at bounding box center [286, 234] width 271 height 20
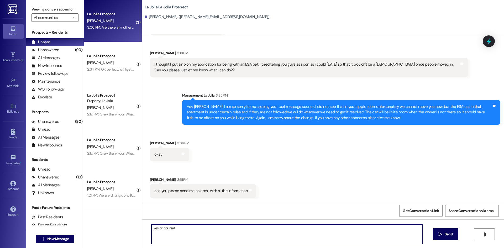
paste textarea "115 Pean, Sulfide 115 Remi-[PERSON_NAME] 115 [PERSON_NAME] 115 Manoa , [PERSON_…"
type textarea "Yes of course! 115 Pean, Sulfide 115 Remi-[PERSON_NAME] 115 [PERSON_NAME] 115 M…"
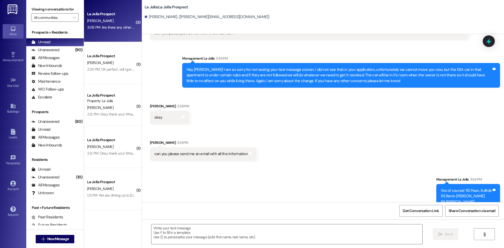
scroll to position [552, 0]
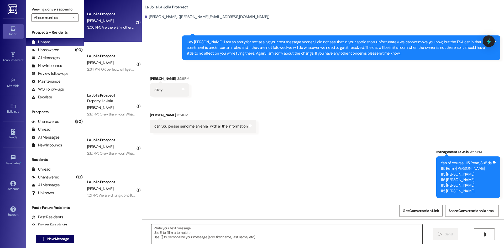
click at [252, 231] on textarea at bounding box center [286, 234] width 271 height 20
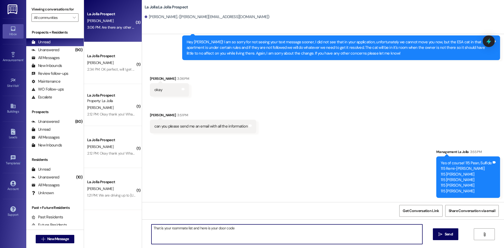
paste textarea "1783"
type textarea "That is your roommate list and here is your door code 1783"
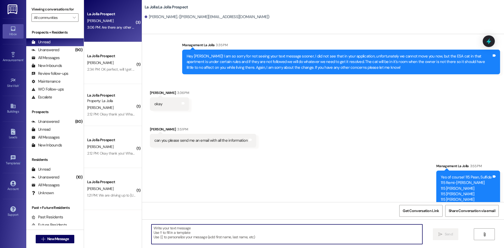
scroll to position [589, 0]
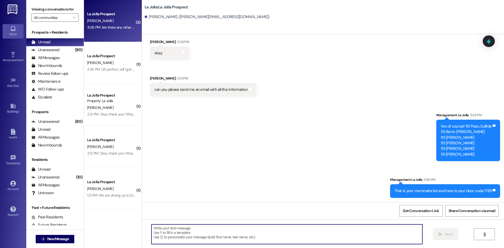
click at [311, 225] on textarea at bounding box center [286, 234] width 271 height 20
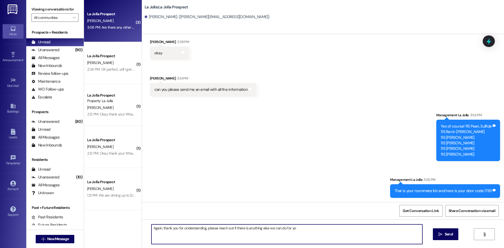
type textarea "Again, thank you for understanding, please reach out if there is anything else …"
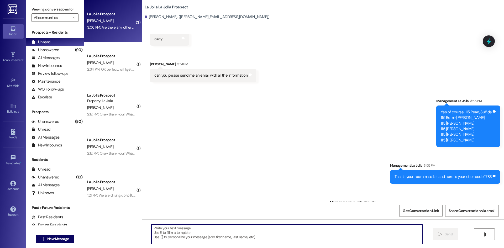
scroll to position [625, 0]
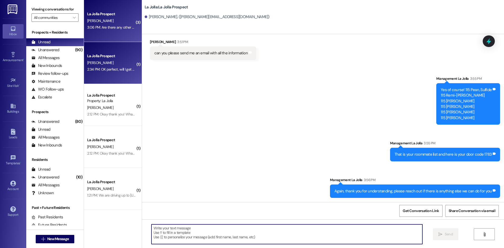
click at [112, 70] on div "2:34 PM: OK perfect, will I get my parking pass [DATE] then? 2:34 PM: OK perfec…" at bounding box center [132, 69] width 90 height 5
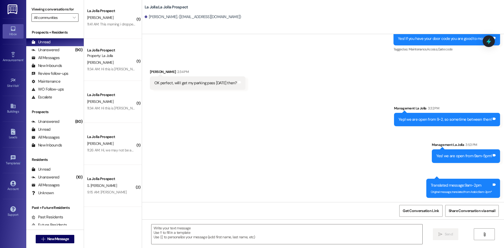
scroll to position [341, 0]
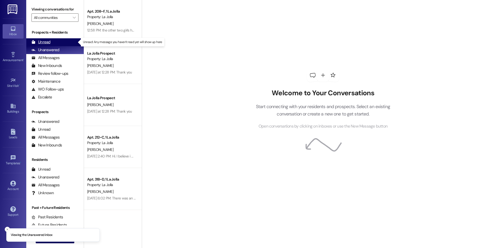
click at [62, 42] on div "Unread (0)" at bounding box center [54, 42] width 57 height 8
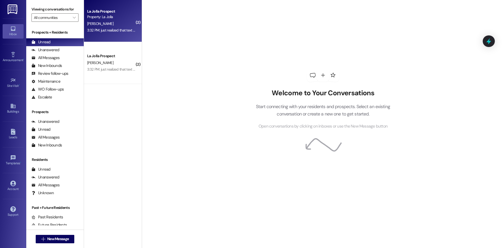
click at [118, 31] on div "3:32 PM: just realized that text didnt make any sense haha i will stop into the…" at bounding box center [154, 30] width 135 height 5
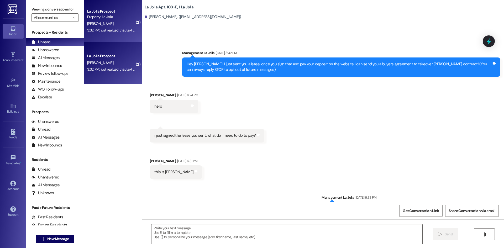
scroll to position [7385, 0]
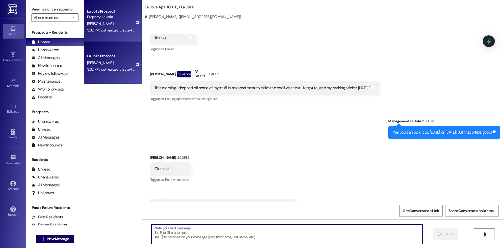
click at [245, 236] on textarea at bounding box center [286, 234] width 271 height 20
type textarea "Haha no worries! That is great!"
